Goal: Information Seeking & Learning: Learn about a topic

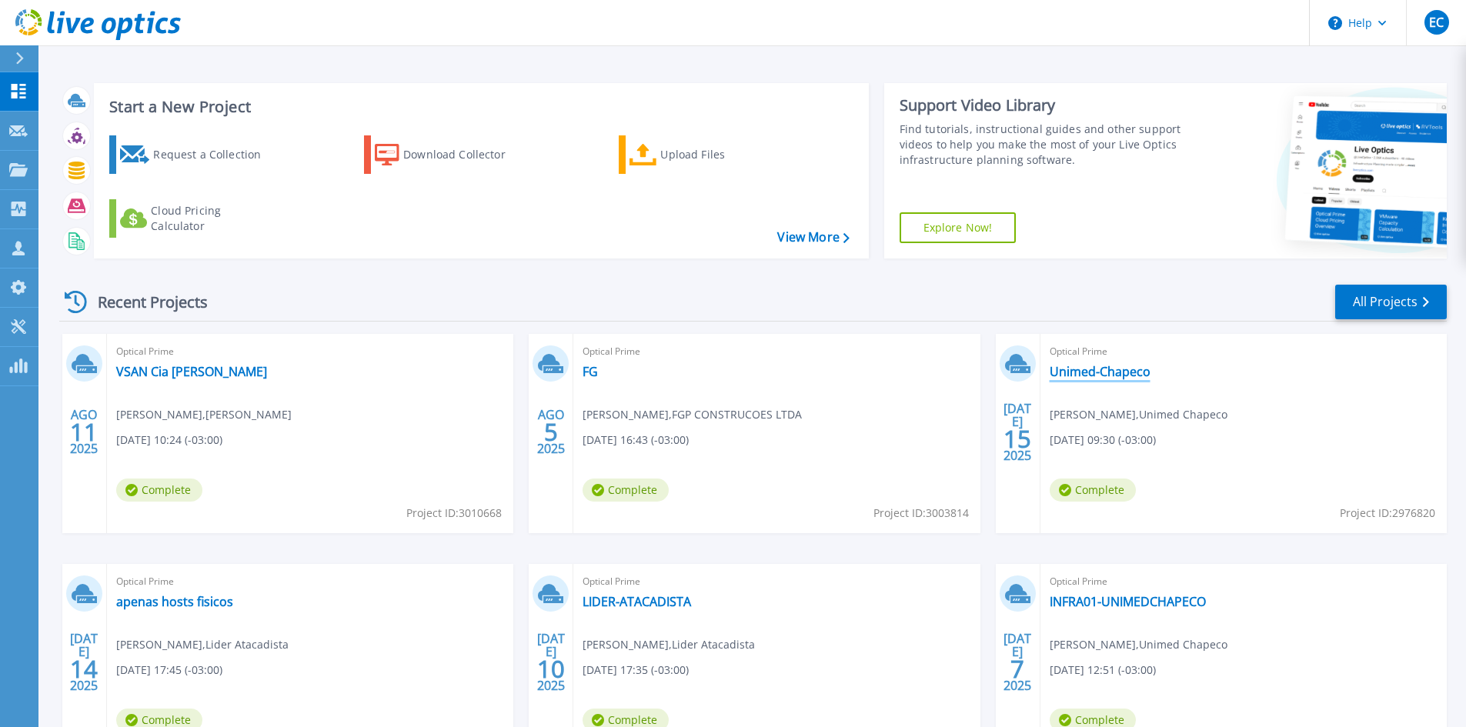
click at [1066, 366] on link "Unimed-Chapeco" at bounding box center [1100, 371] width 101 height 15
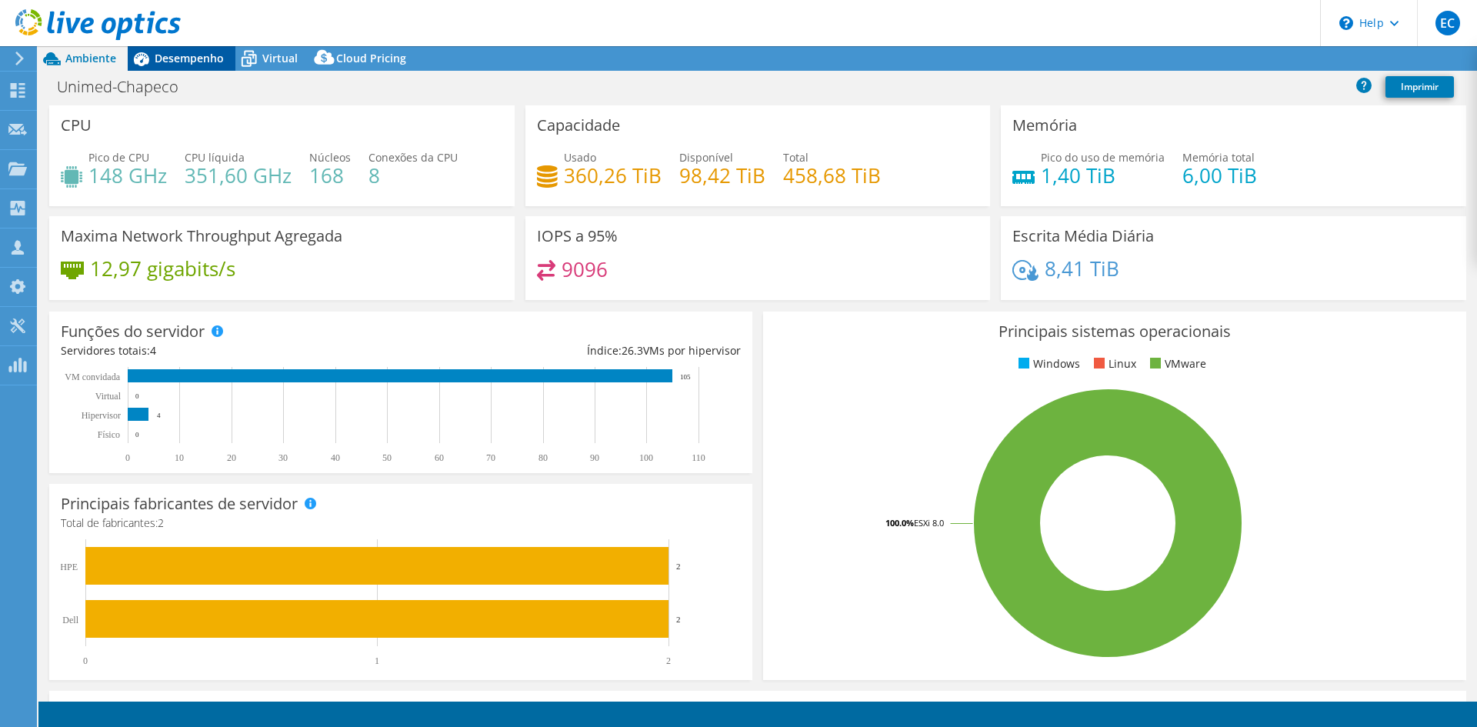
click at [205, 63] on span "Desempenho" at bounding box center [189, 58] width 69 height 15
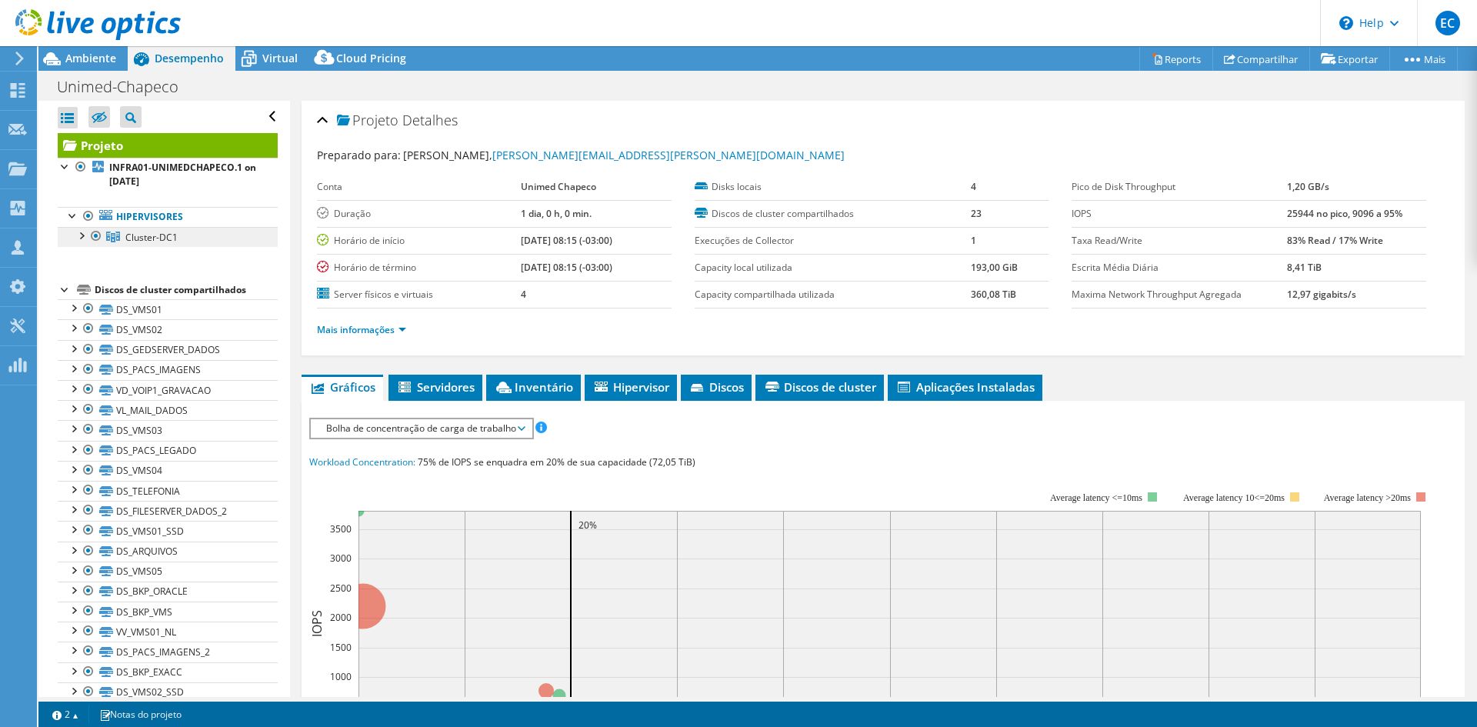
click at [70, 239] on link "Cluster-DC1" at bounding box center [168, 237] width 220 height 20
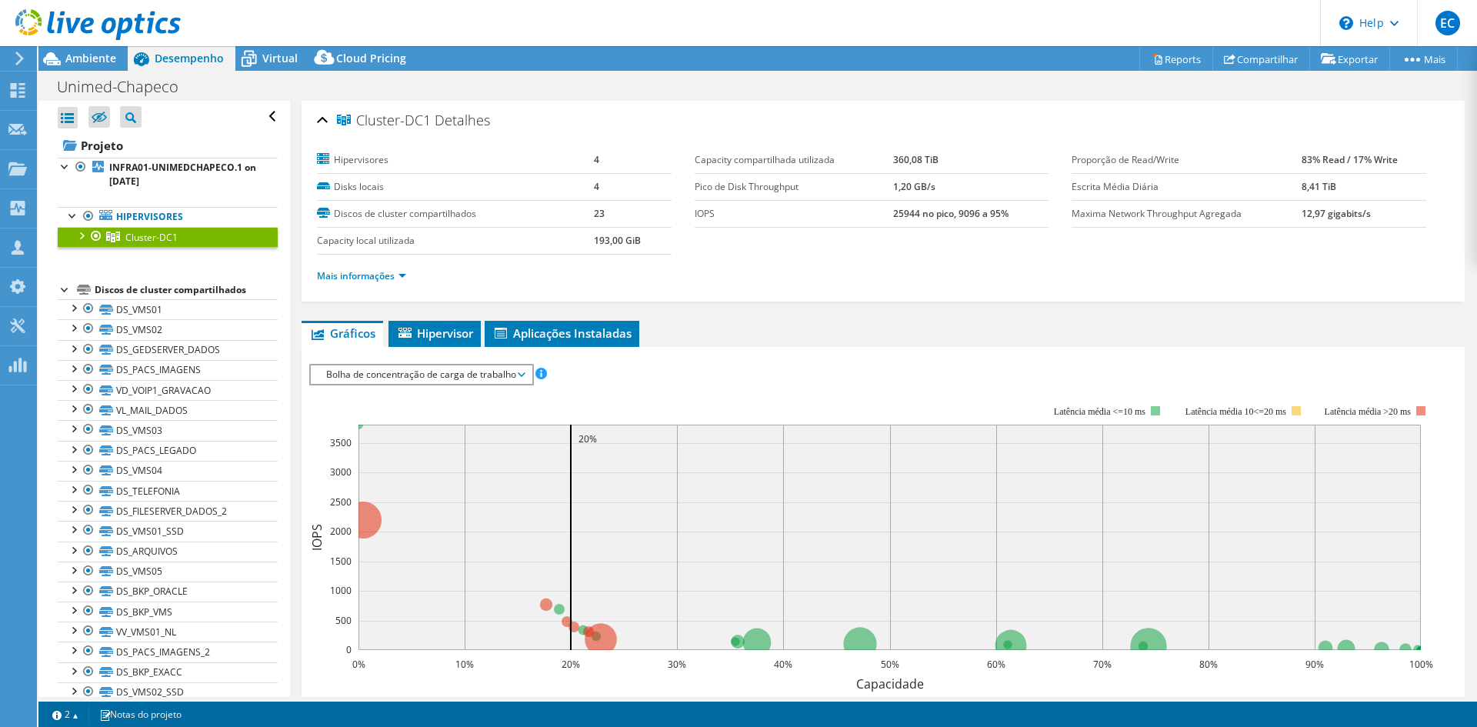
click at [77, 235] on div at bounding box center [80, 234] width 15 height 15
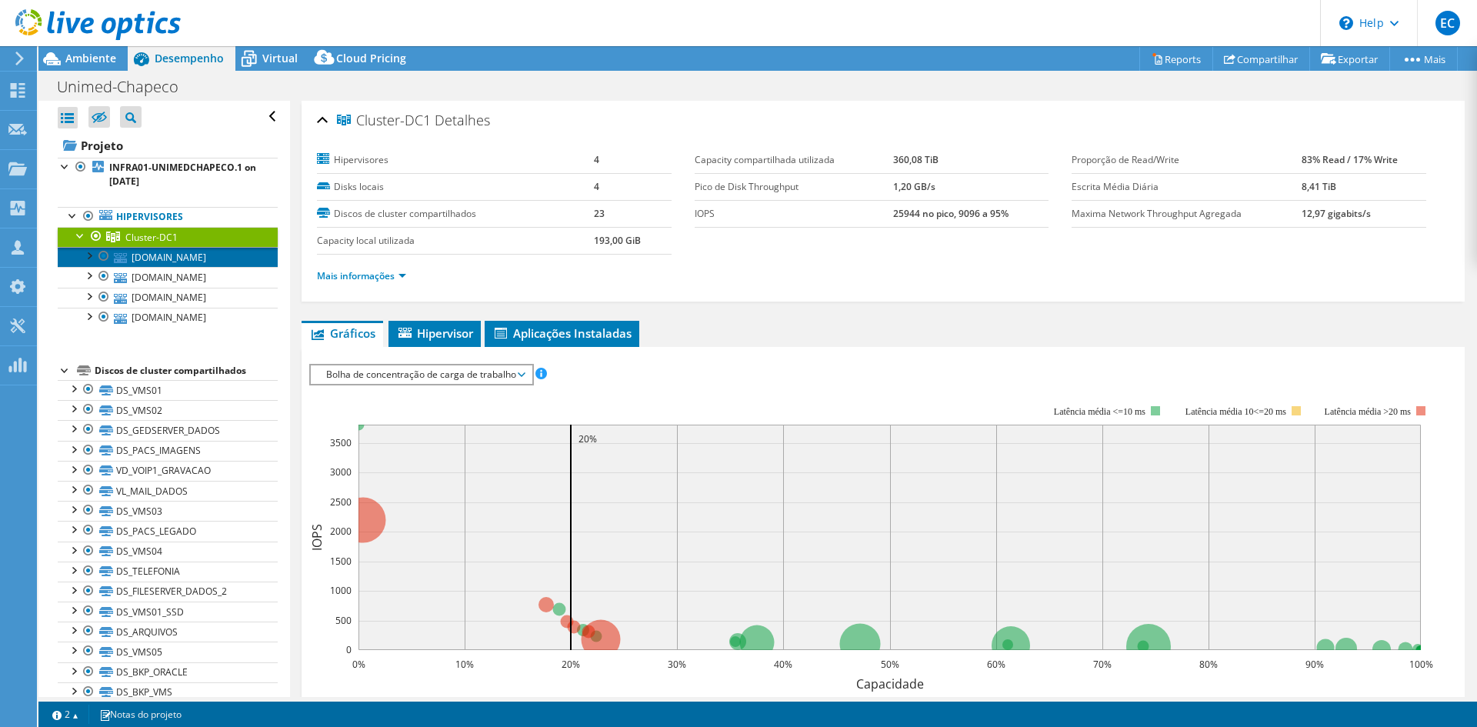
click at [132, 259] on link "esx1.unimedcco.unimedchapeco.com.br" at bounding box center [168, 257] width 220 height 20
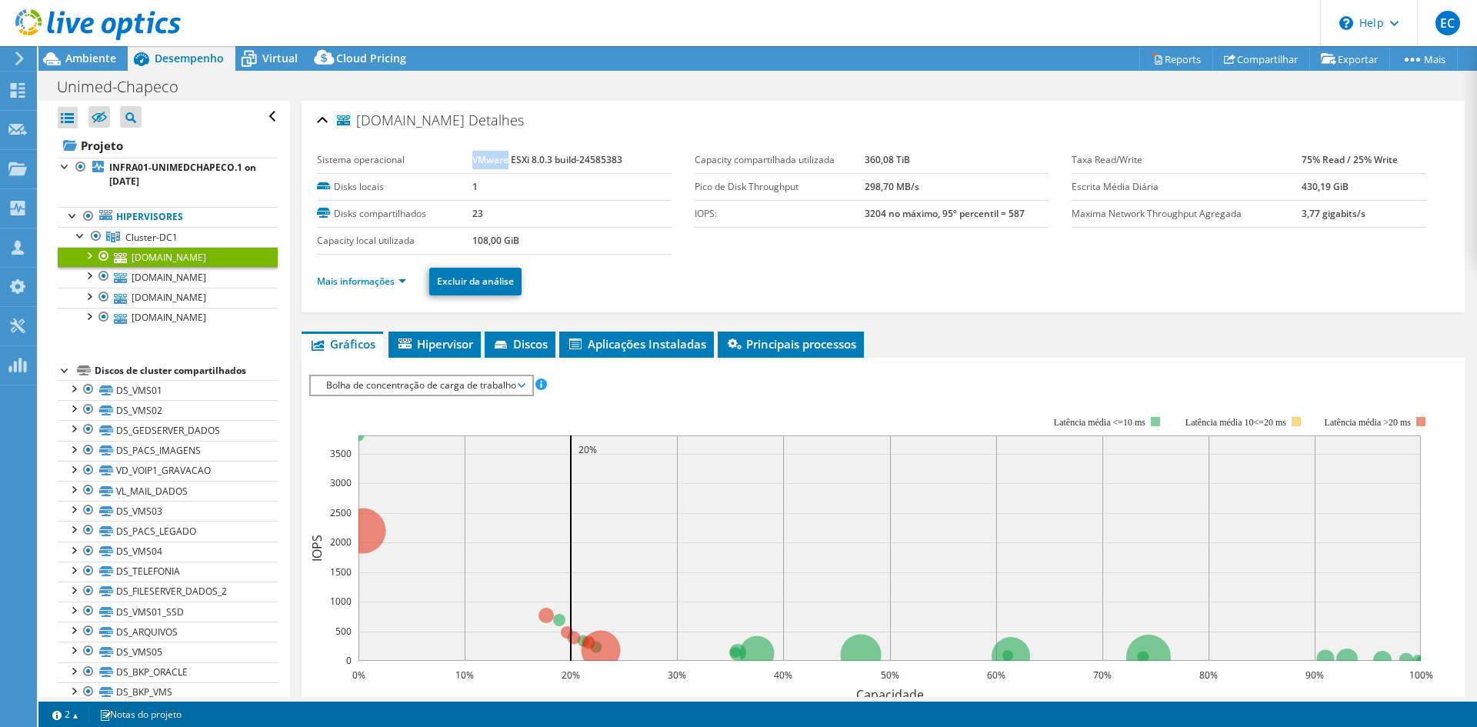
drag, startPoint x: 470, startPoint y: 159, endPoint x: 507, endPoint y: 166, distance: 37.7
click at [507, 166] on td "VMware ESXi 8.0.3 build-24585383" at bounding box center [571, 160] width 199 height 27
copy b "VMware"
click at [149, 259] on link "esx1.unimedcco.unimedchapeco.com.br" at bounding box center [168, 257] width 220 height 20
click at [385, 275] on link "Mais informações" at bounding box center [361, 281] width 89 height 13
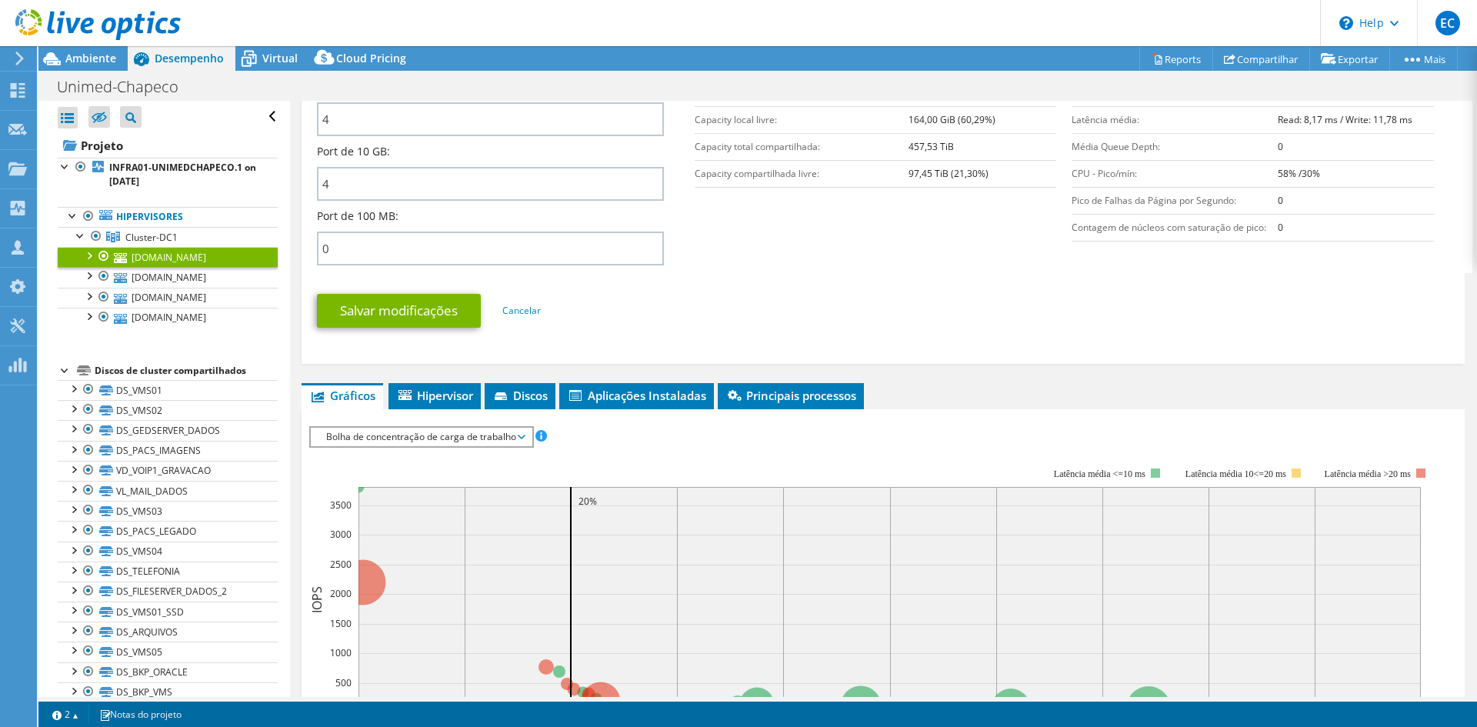
scroll to position [769, 0]
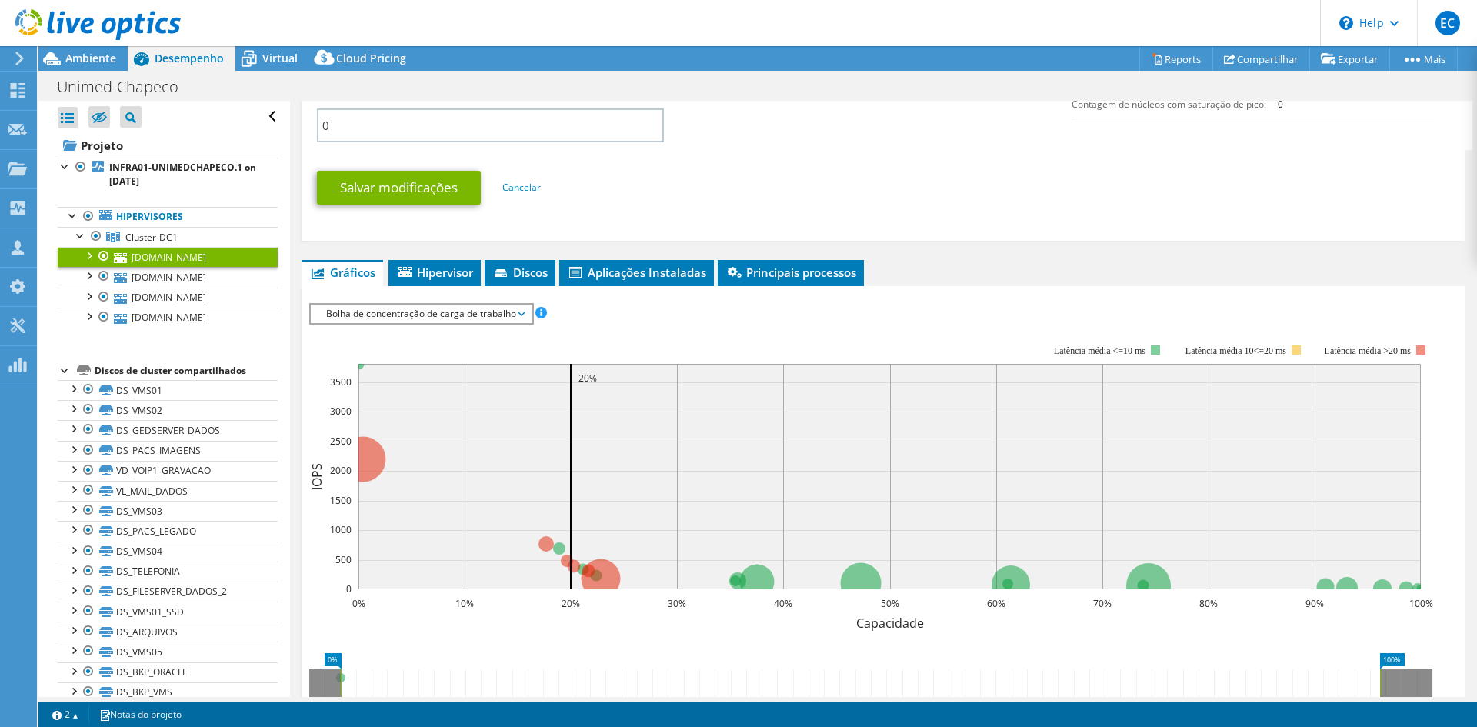
click at [546, 272] on span "Discos" at bounding box center [519, 272] width 55 height 15
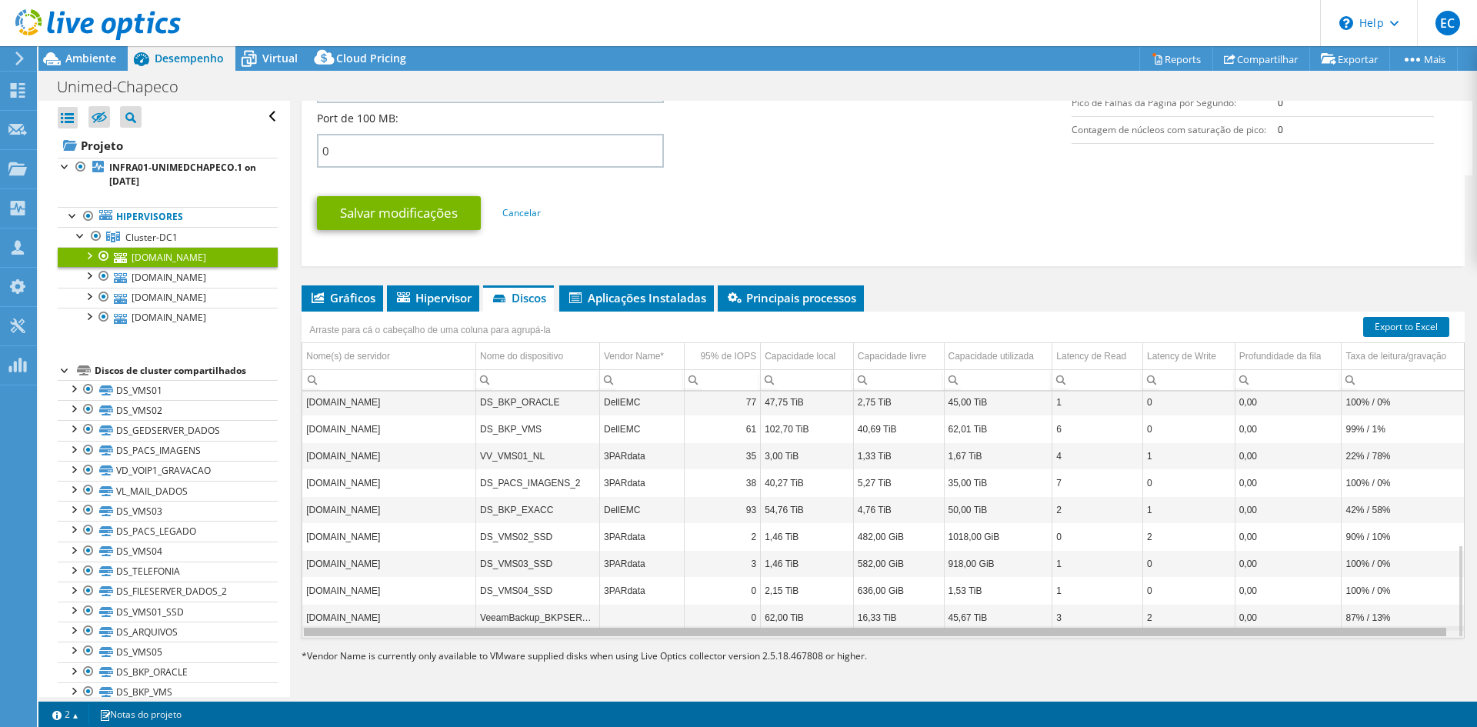
scroll to position [0, 5]
drag, startPoint x: 775, startPoint y: 637, endPoint x: 1070, endPoint y: 650, distance: 295.0
click at [1070, 650] on body "EC Membro da equipe Eduardo Carvalho eduardo.carvalho@hardlink.com.br hardlink_…" at bounding box center [738, 363] width 1477 height 727
drag, startPoint x: 741, startPoint y: 636, endPoint x: 544, endPoint y: 612, distance: 198.4
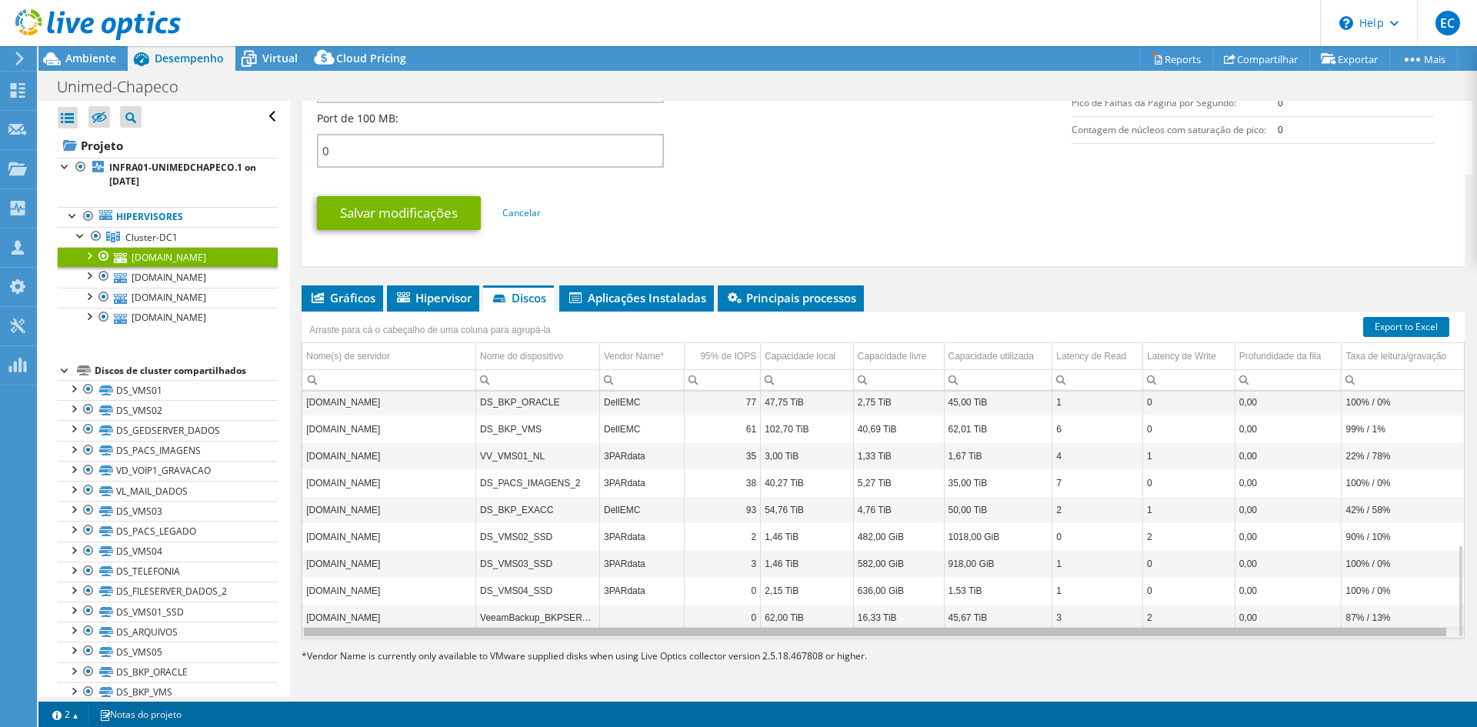
click at [544, 613] on body "EC Membro da equipe Eduardo Carvalho eduardo.carvalho@hardlink.com.br hardlink_…" at bounding box center [738, 363] width 1477 height 727
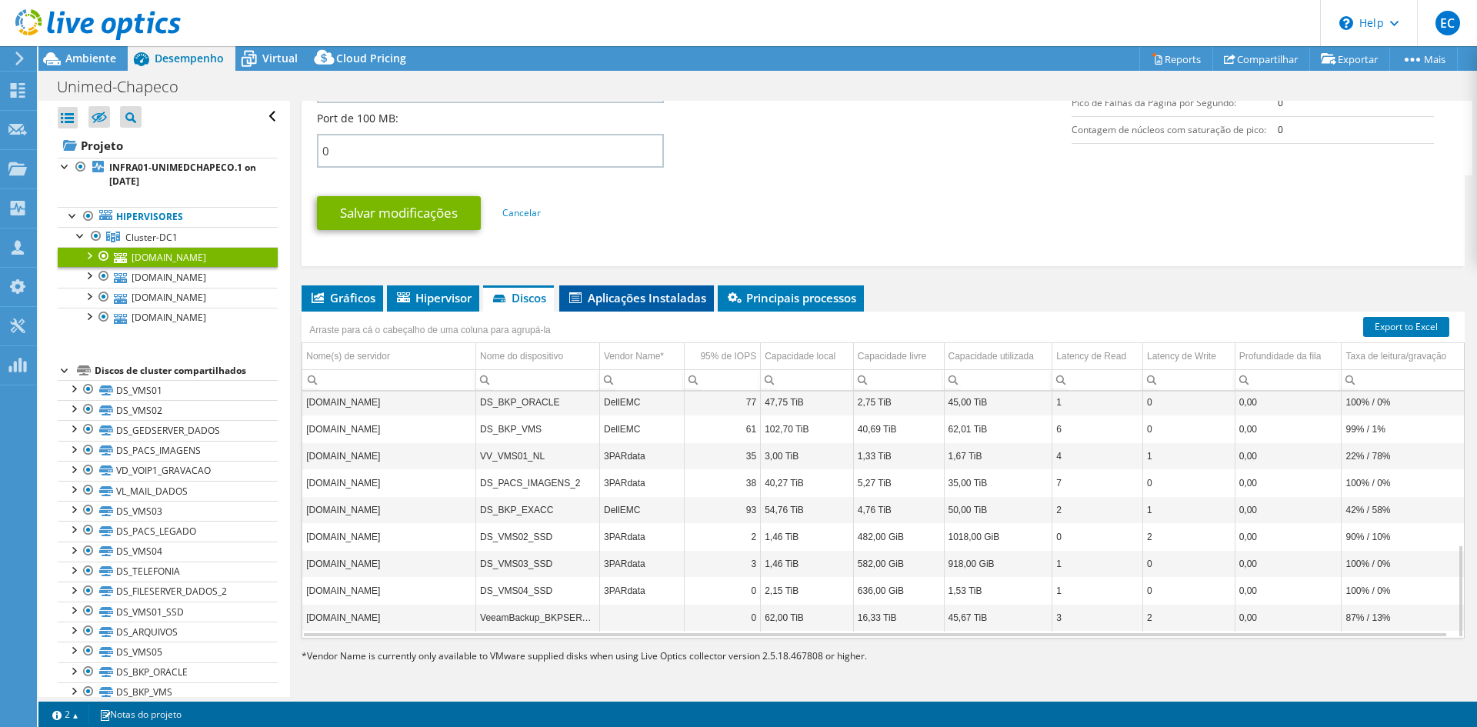
click at [609, 295] on span "Aplicações Instaladas" at bounding box center [636, 297] width 139 height 15
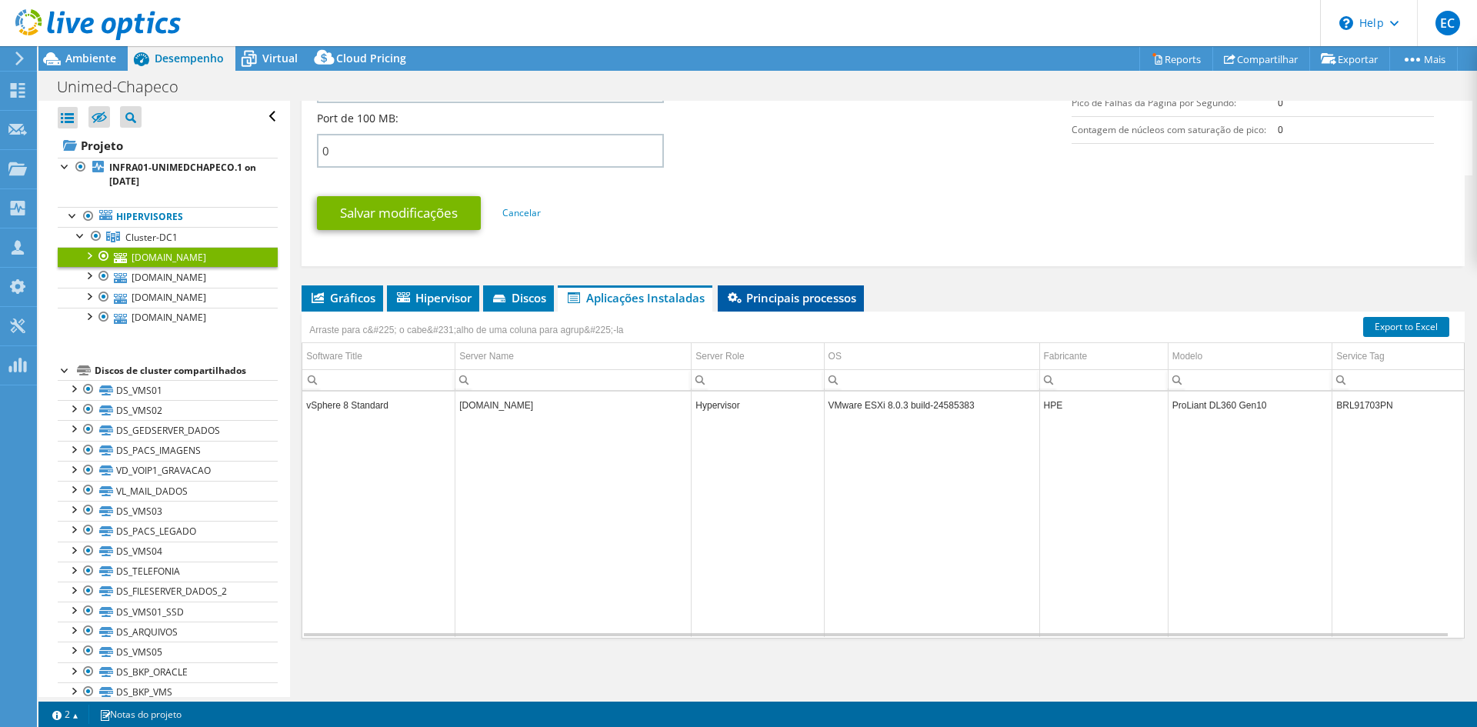
click at [764, 289] on li "Principais processos" at bounding box center [791, 298] width 146 height 26
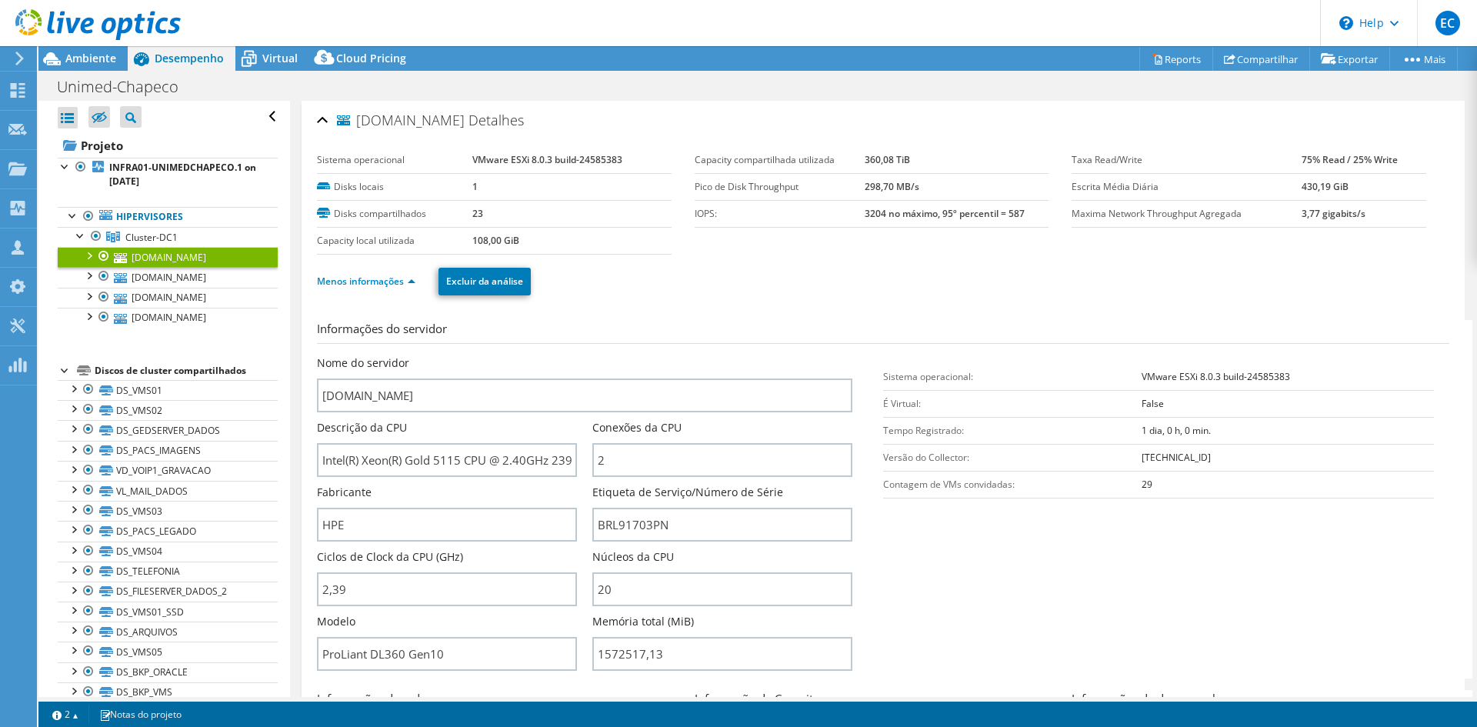
drag, startPoint x: 1146, startPoint y: 388, endPoint x: 1161, endPoint y: 496, distance: 108.8
click at [1161, 496] on tbody "Sistema operacional: VMware ESXi 8.0.3 build-24585383 É Virtual: False Tempo Re…" at bounding box center [1158, 430] width 551 height 135
click at [400, 289] on li "Menos informações" at bounding box center [371, 281] width 108 height 17
click at [399, 285] on link "Menos informações" at bounding box center [366, 281] width 98 height 13
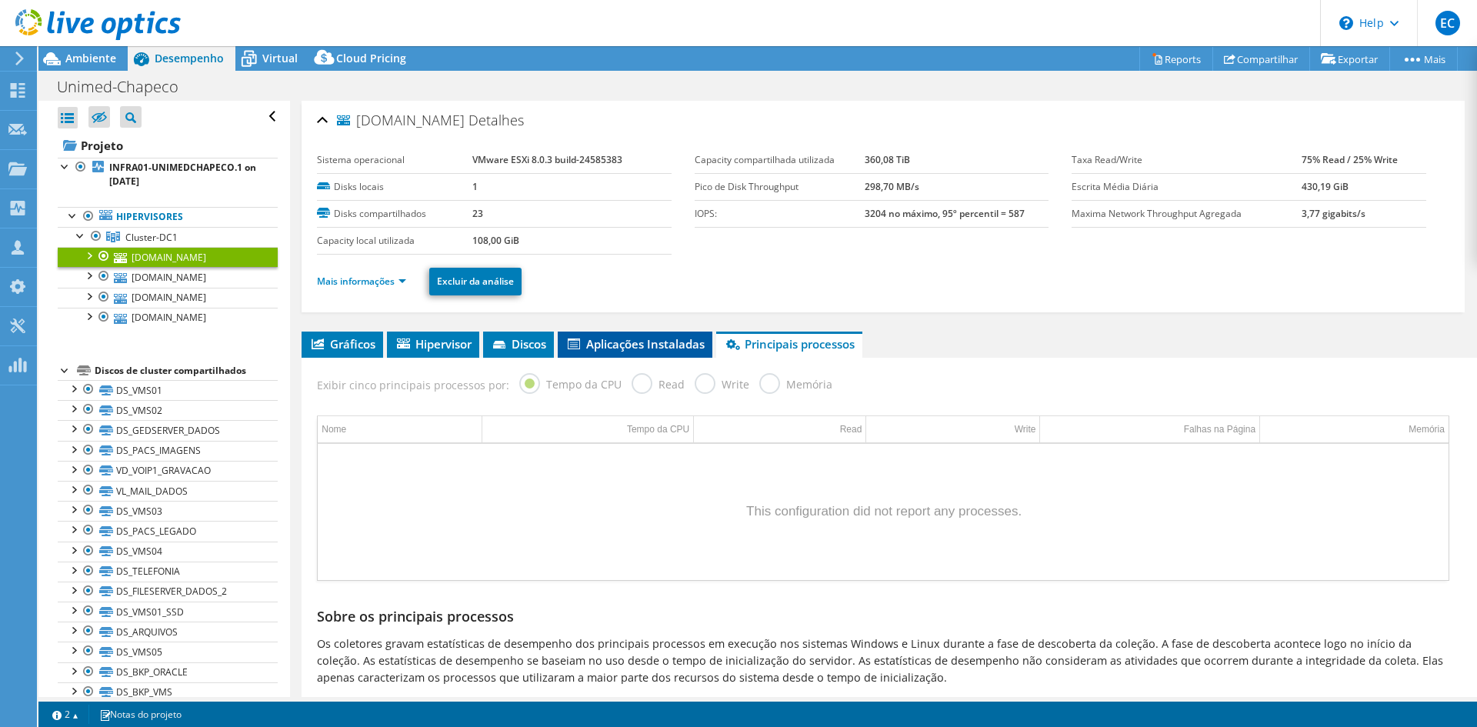
click at [633, 342] on span "Aplicações Instaladas" at bounding box center [635, 343] width 139 height 15
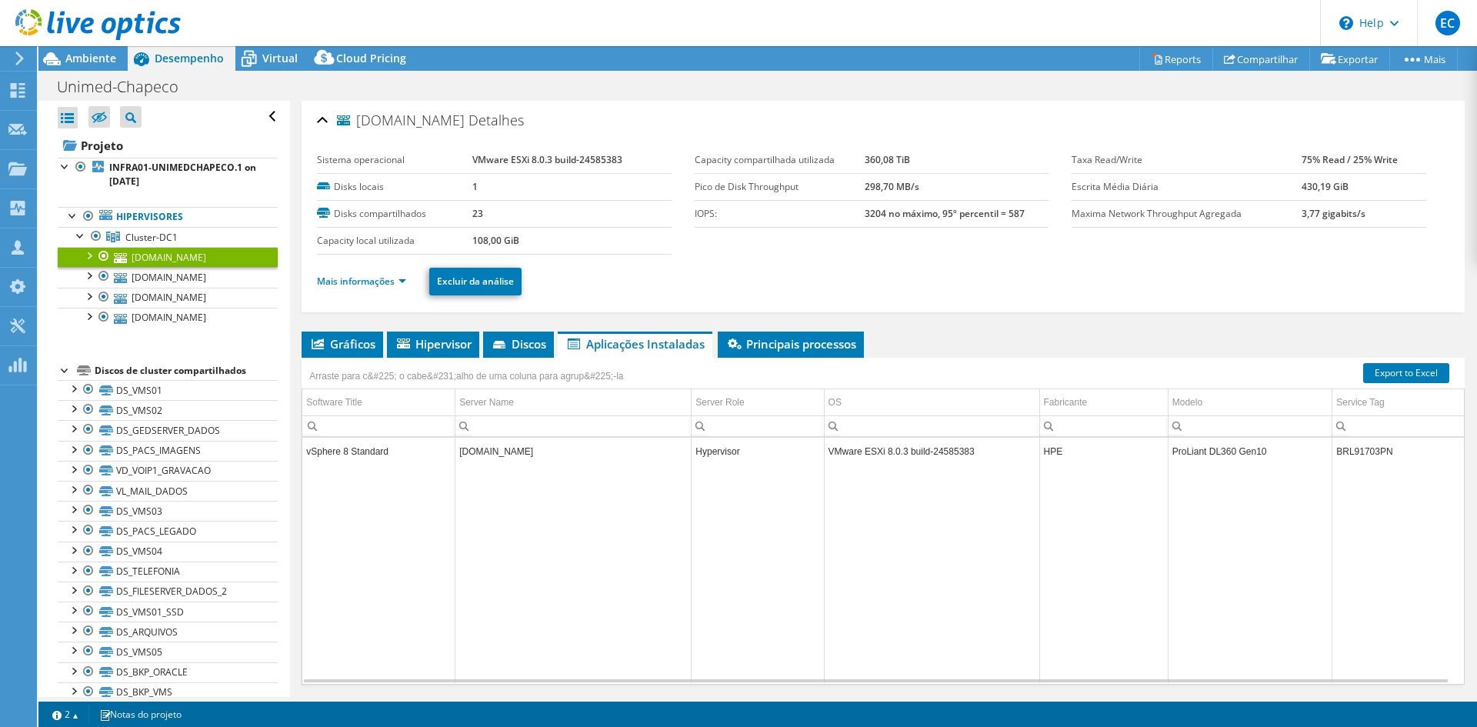
click at [561, 346] on li "Aplicações Instaladas" at bounding box center [635, 345] width 155 height 26
click at [522, 342] on span "Discos" at bounding box center [518, 343] width 55 height 15
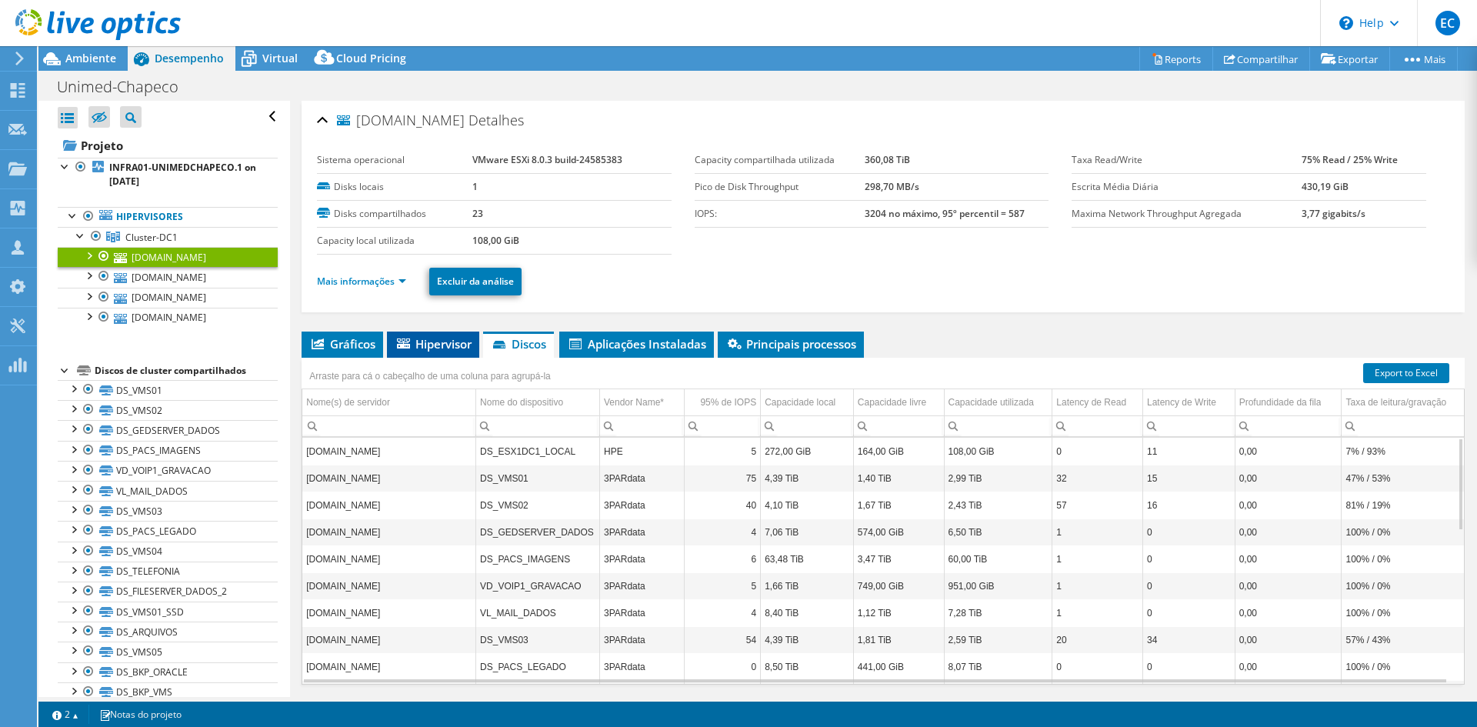
click at [432, 332] on li "Hipervisor" at bounding box center [433, 345] width 92 height 26
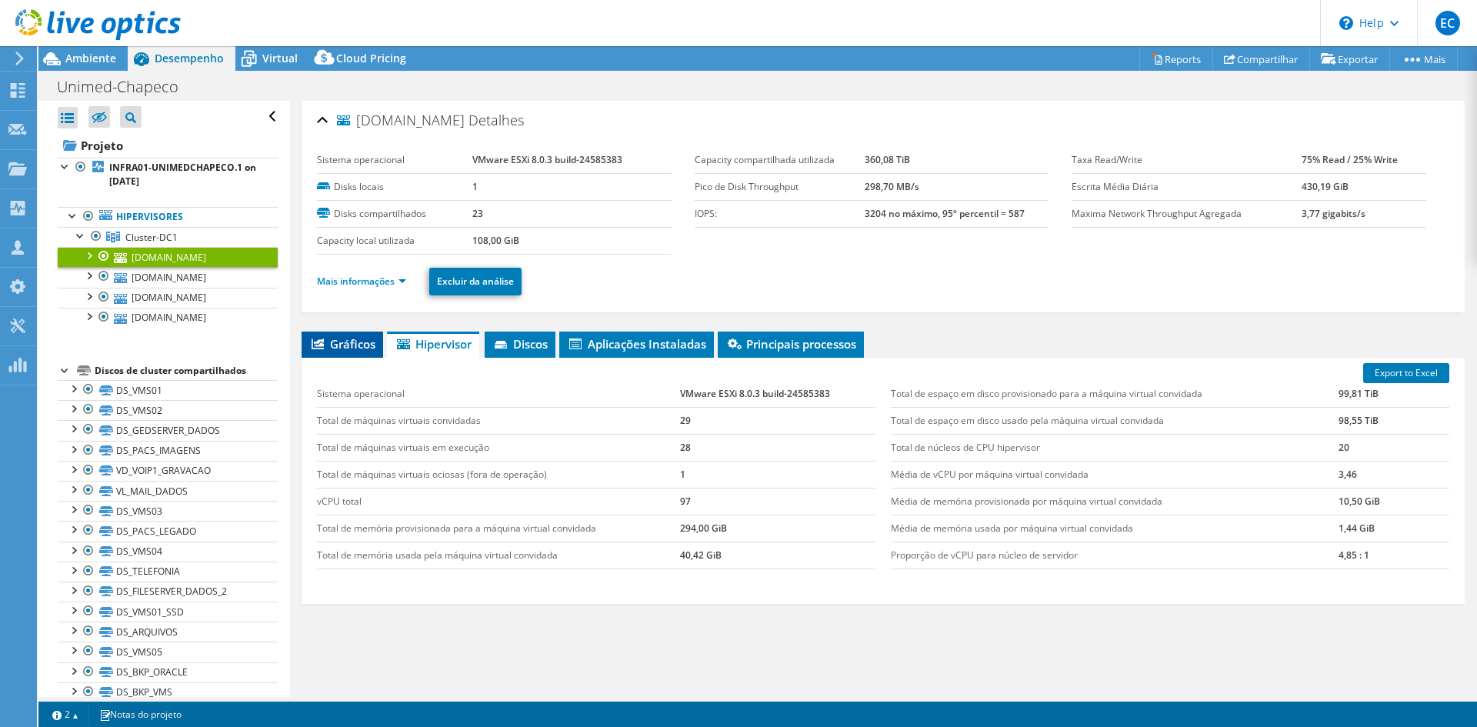
click at [324, 344] on icon at bounding box center [318, 344] width 12 height 11
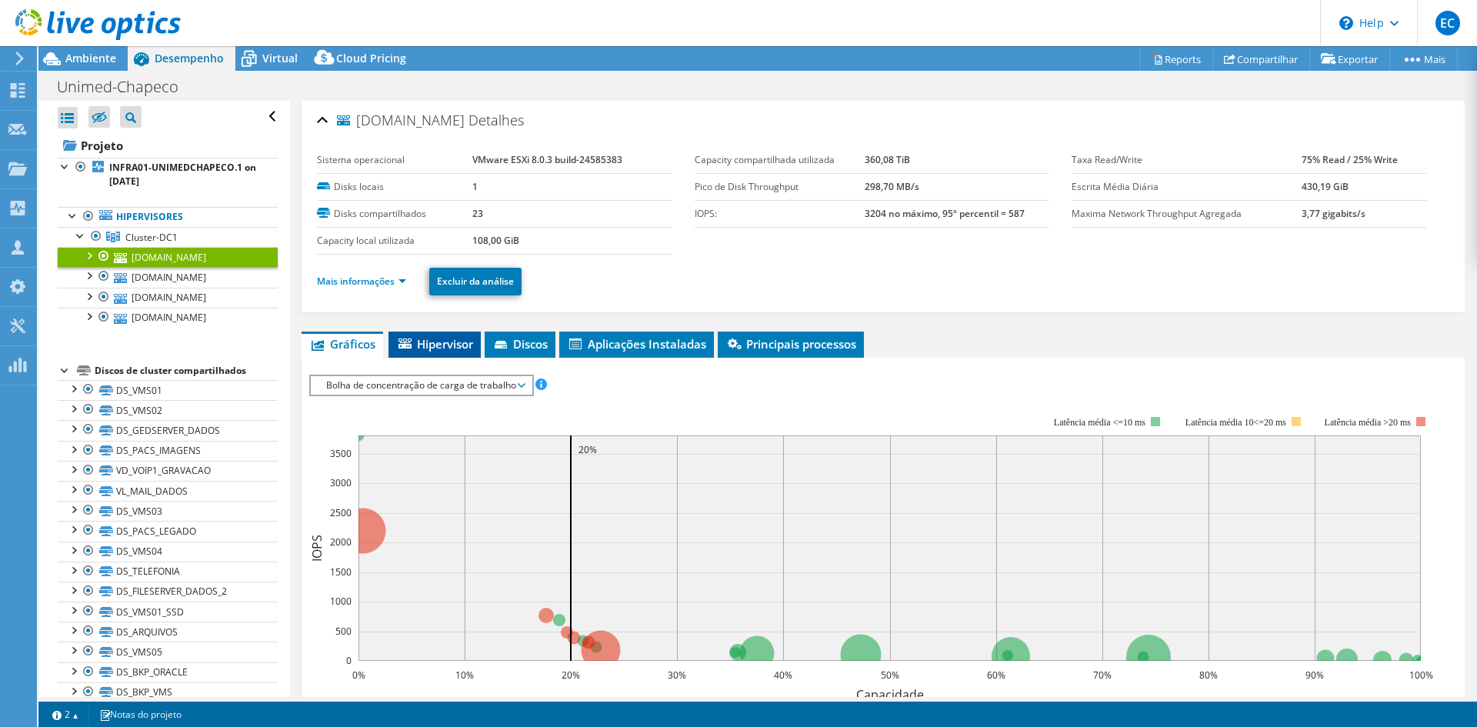
click at [456, 339] on span "Hipervisor" at bounding box center [434, 343] width 77 height 15
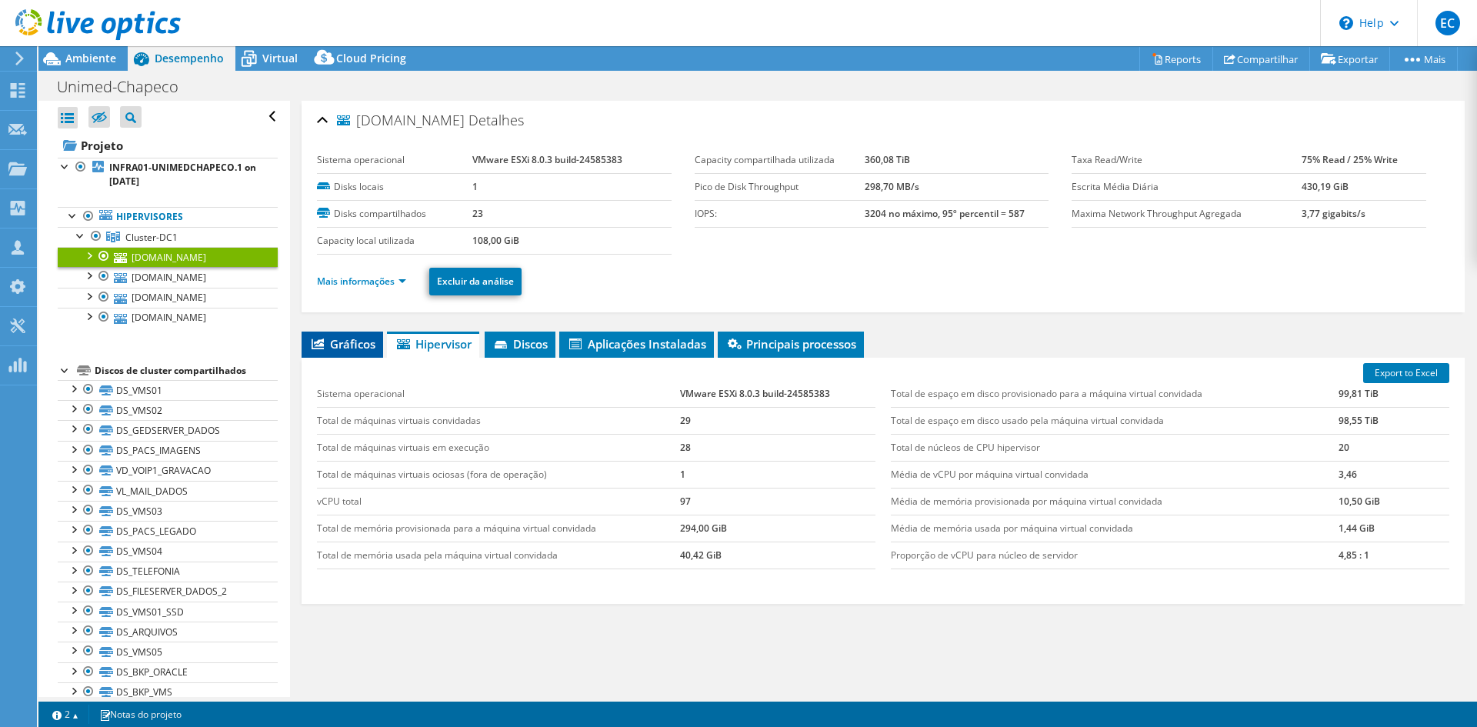
click at [352, 352] on li "Gráficos" at bounding box center [343, 345] width 82 height 26
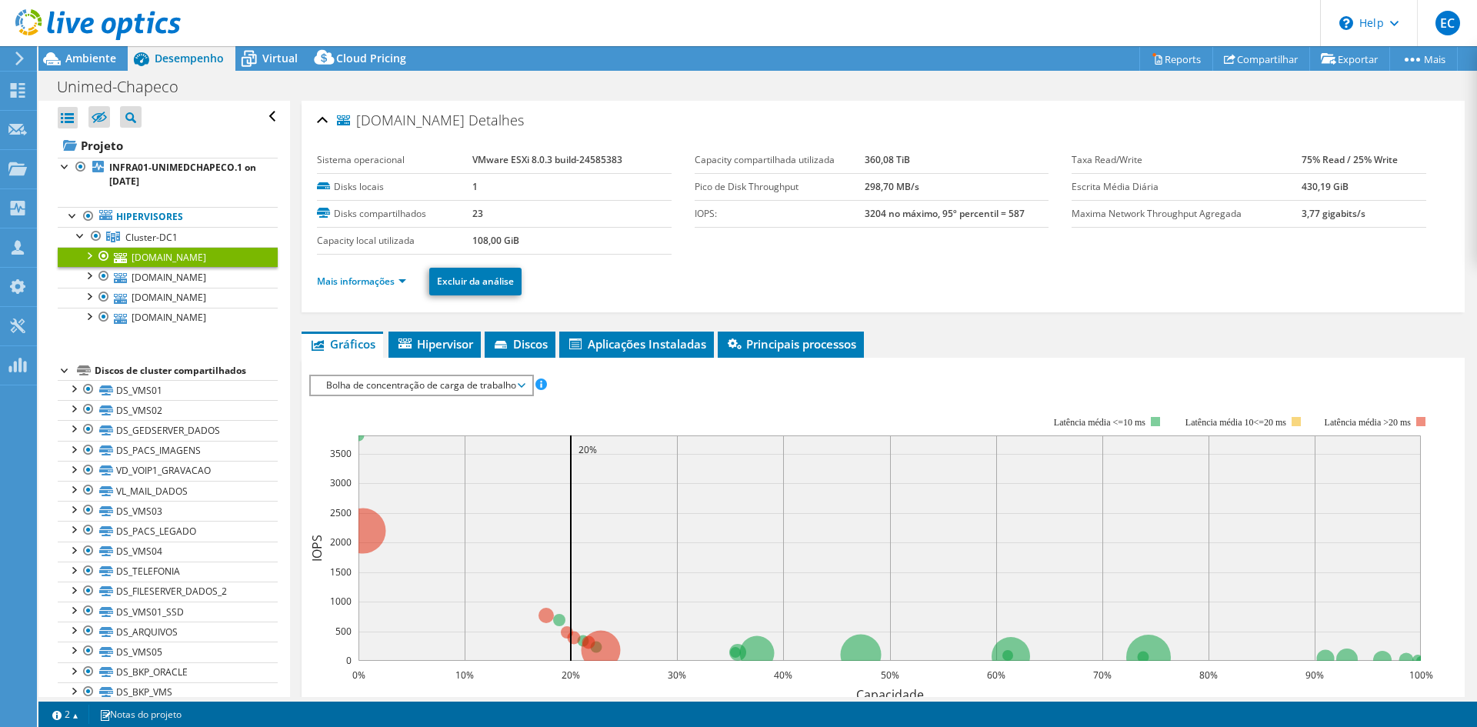
click at [429, 394] on span "Bolha de concentração de carga de trabalho" at bounding box center [421, 385] width 205 height 18
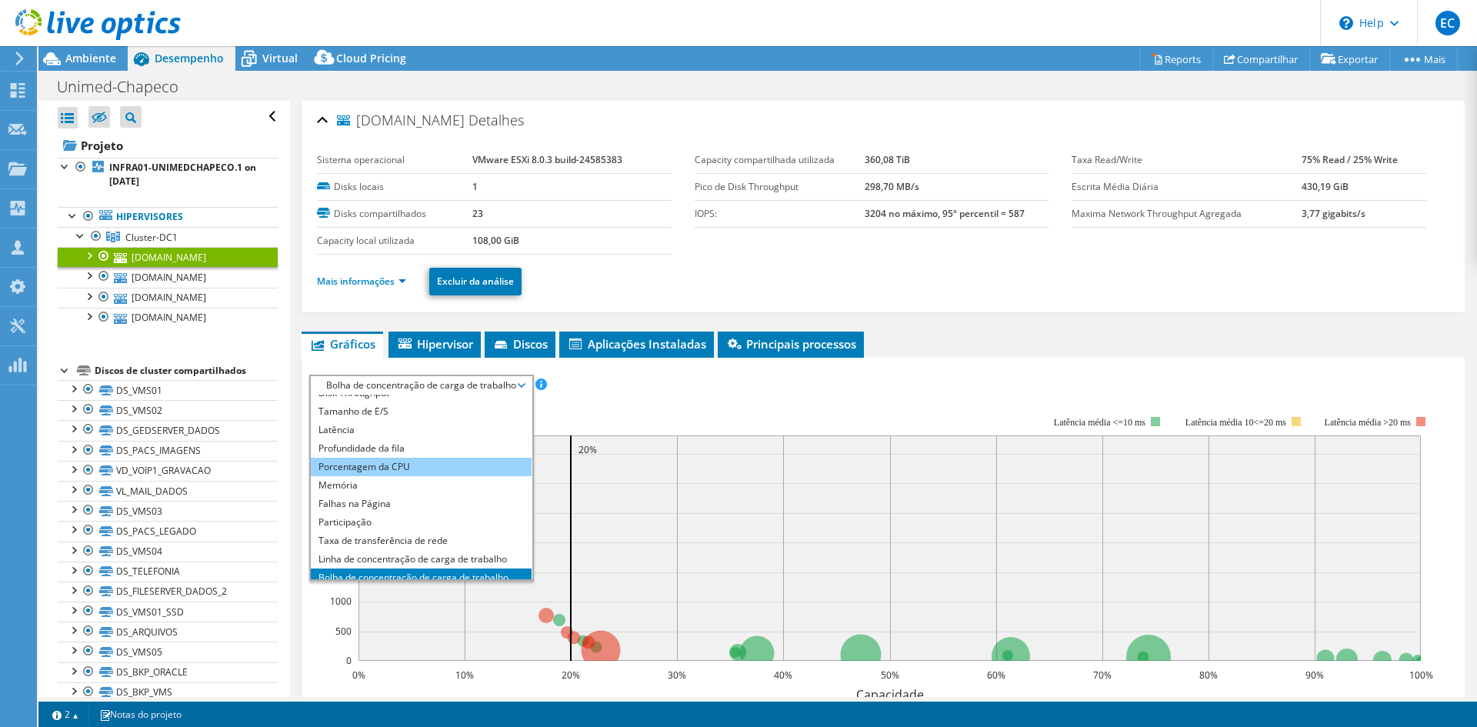
scroll to position [55, 0]
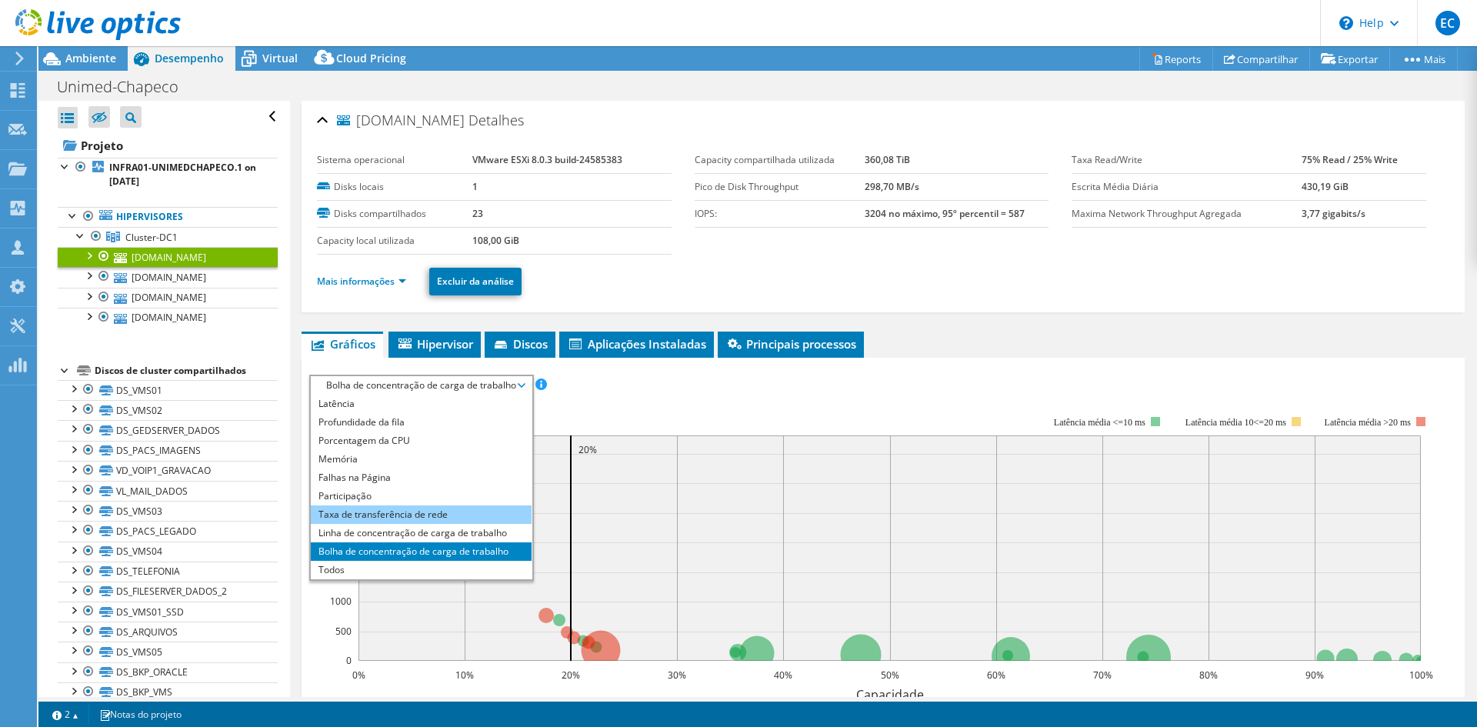
click at [448, 519] on li "Taxa de transferência de rede" at bounding box center [421, 515] width 221 height 18
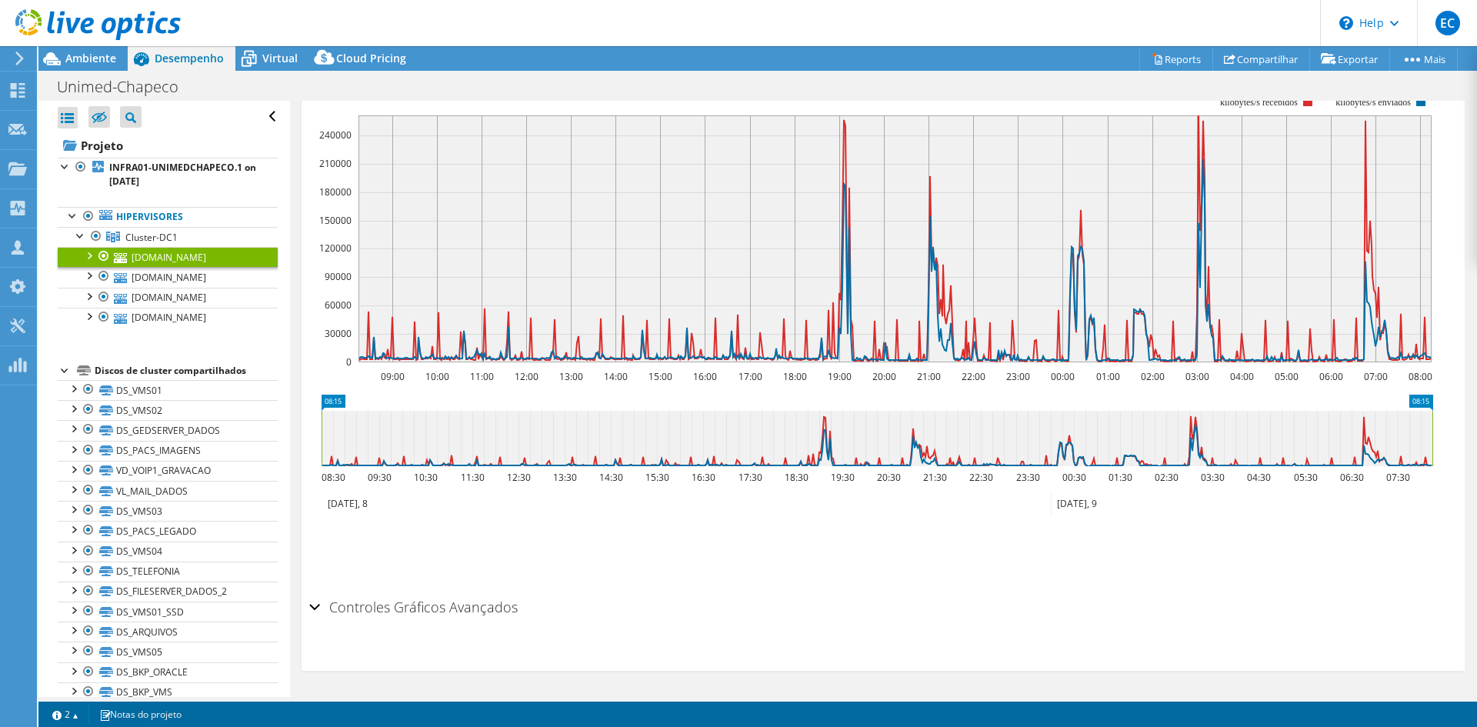
scroll to position [321, 0]
click at [466, 610] on h2 "Controles Gráficos Avançados" at bounding box center [413, 606] width 209 height 31
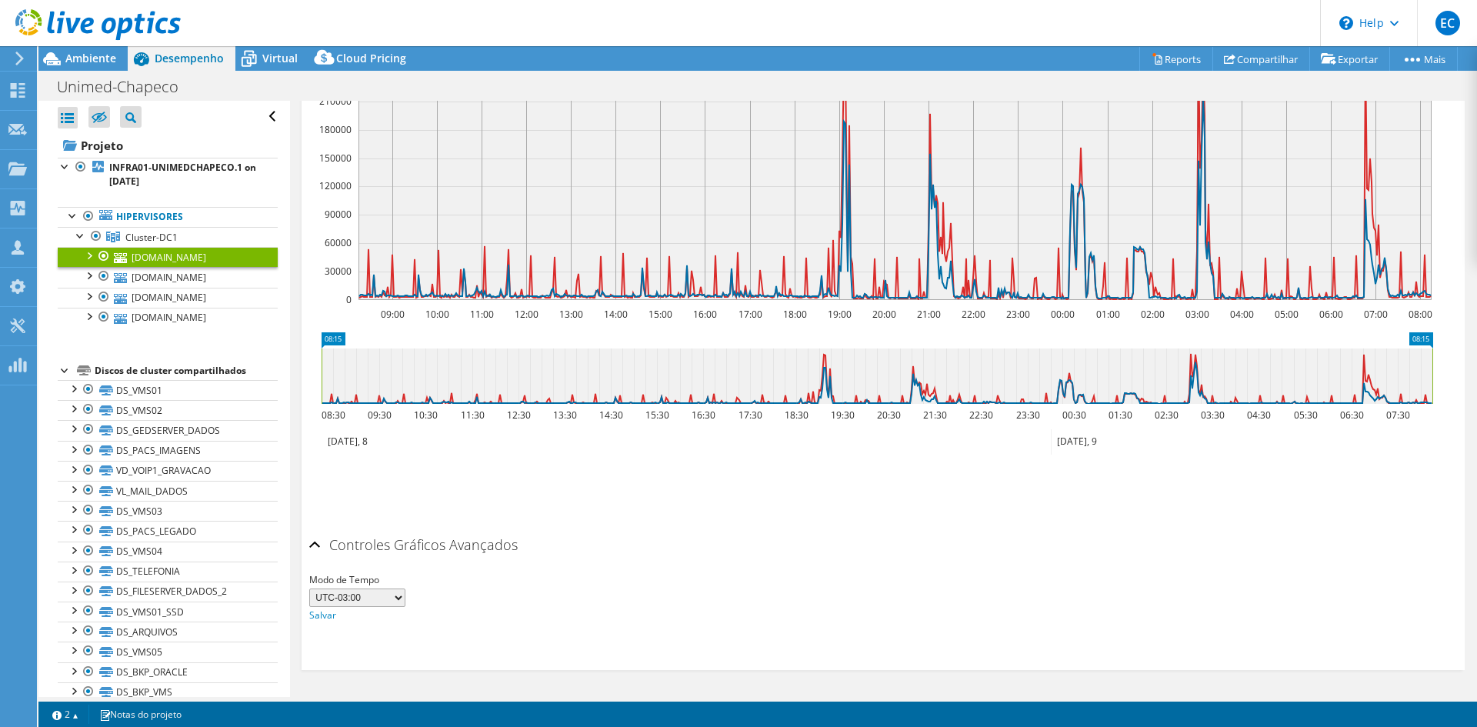
scroll to position [0, 0]
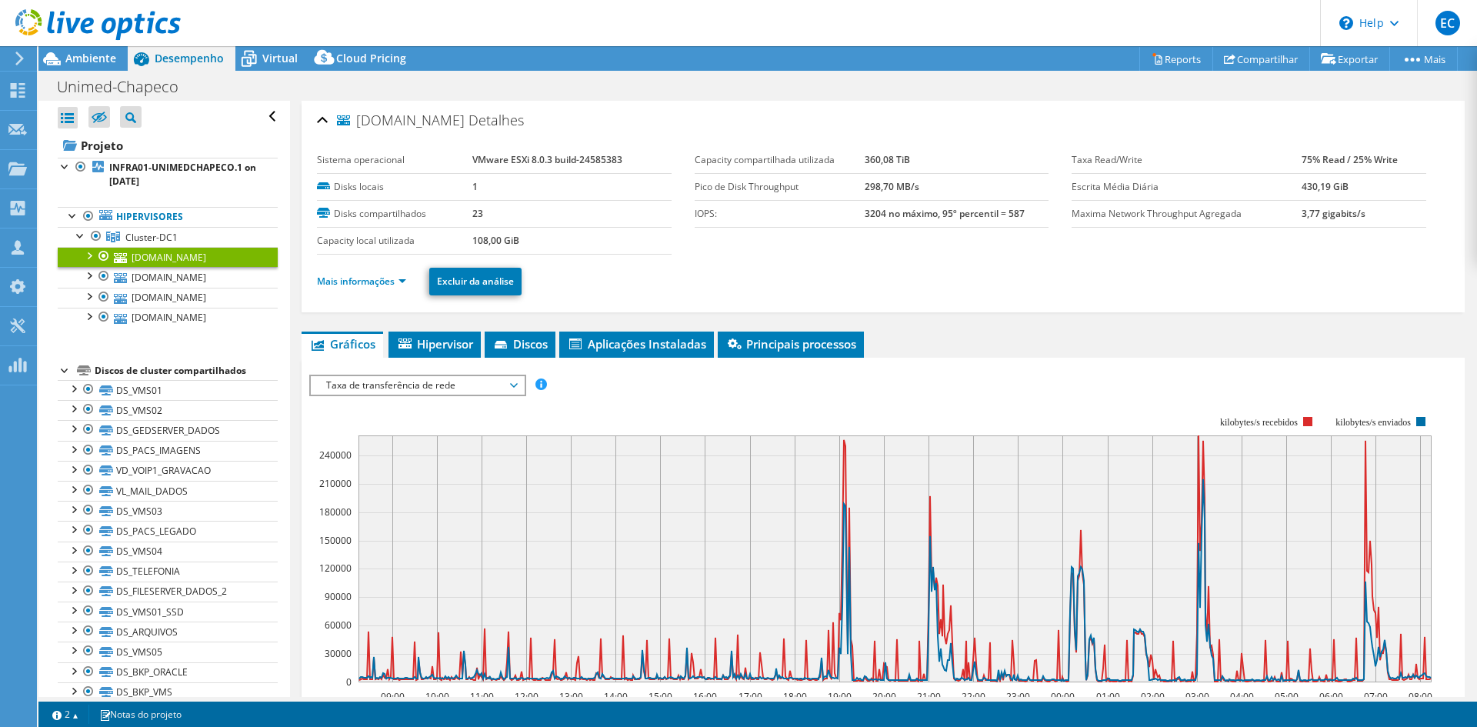
click at [409, 264] on ul "Mais informações Excluir da análise" at bounding box center [883, 280] width 1133 height 32
click at [406, 277] on link "Mais informações" at bounding box center [361, 281] width 89 height 13
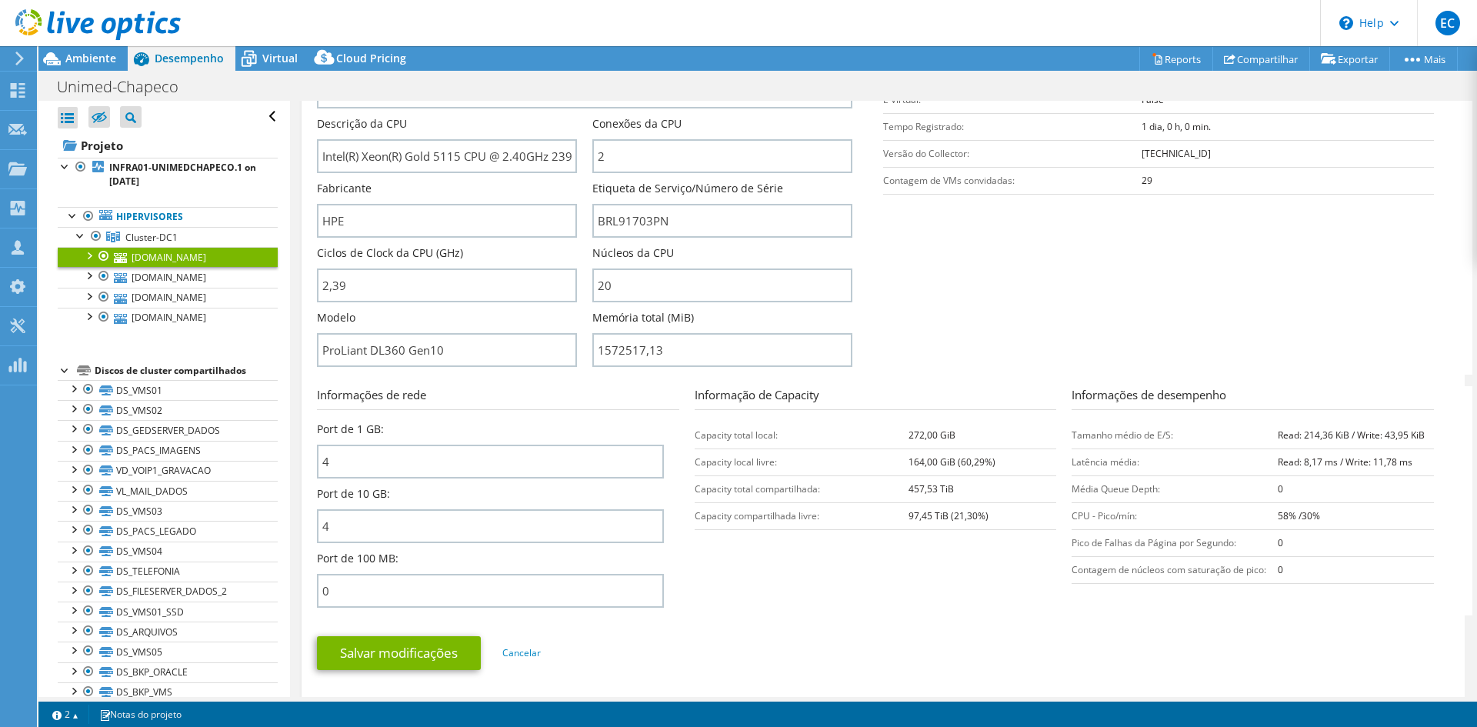
scroll to position [308, 0]
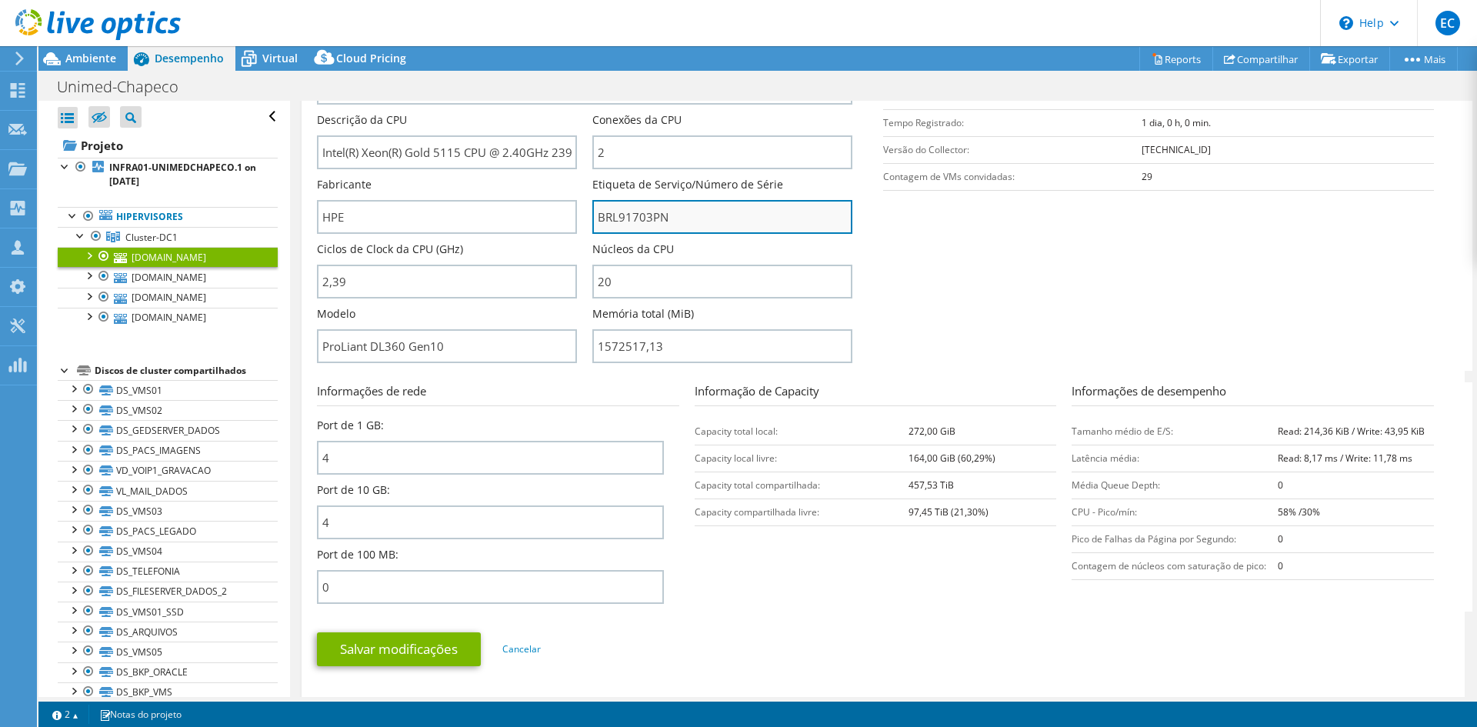
click at [638, 223] on input "BRL91703PN" at bounding box center [723, 217] width 260 height 34
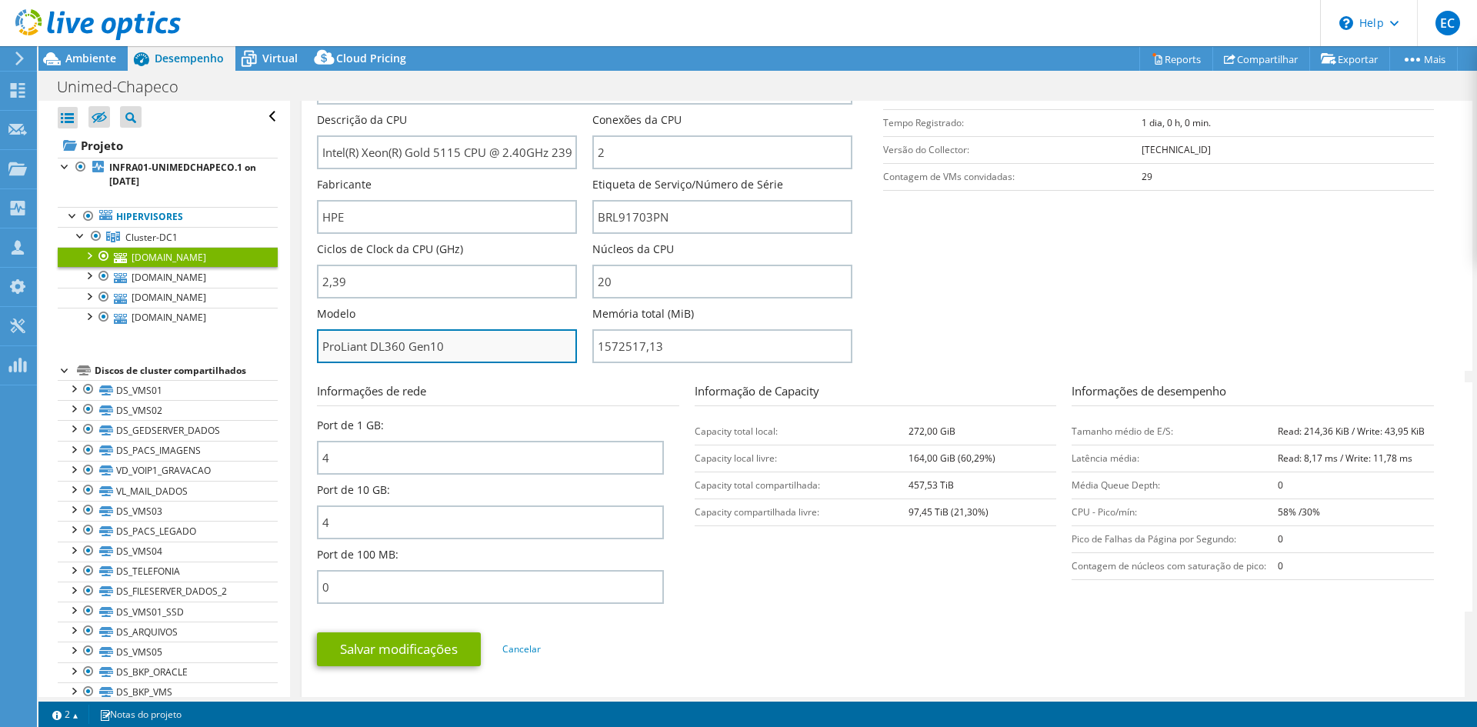
drag, startPoint x: 426, startPoint y: 350, endPoint x: 346, endPoint y: 346, distance: 79.4
click at [345, 347] on input "ProLiant DL360 Gen10" at bounding box center [447, 346] width 260 height 34
click at [371, 346] on input "ProLiant DL360 Gen10" at bounding box center [447, 346] width 260 height 34
drag, startPoint x: 406, startPoint y: 346, endPoint x: 282, endPoint y: 354, distance: 124.1
click at [282, 354] on div "Abrir Todos Fechar Todos Ocultar nós excluídos Filtro de árvore do projeto" at bounding box center [757, 399] width 1439 height 596
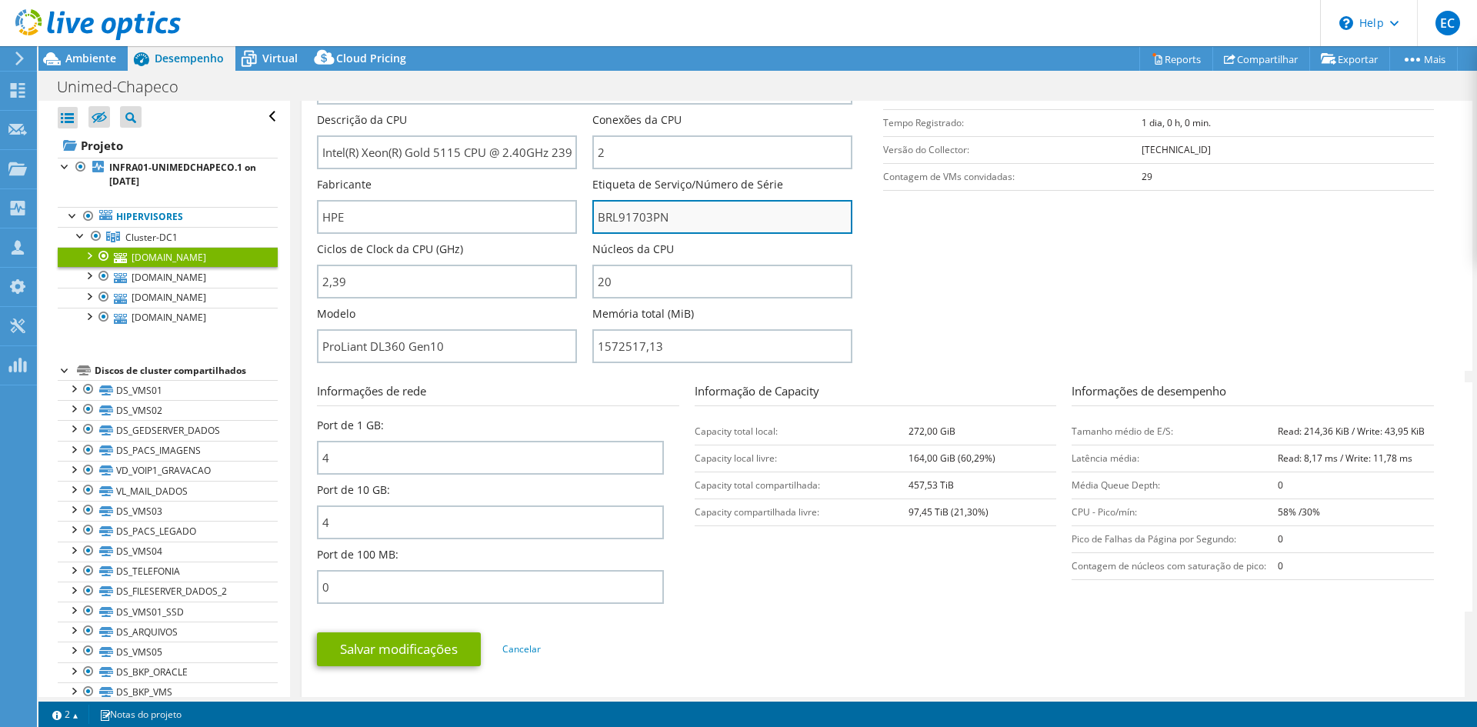
click at [659, 221] on input "BRL91703PN" at bounding box center [723, 217] width 260 height 34
